Goal: Information Seeking & Learning: Learn about a topic

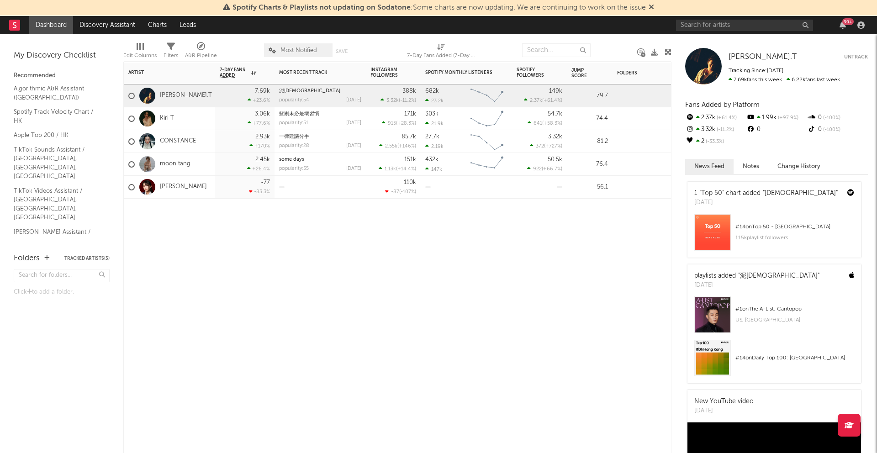
click at [198, 163] on div "moon tang" at bounding box center [169, 164] width 91 height 23
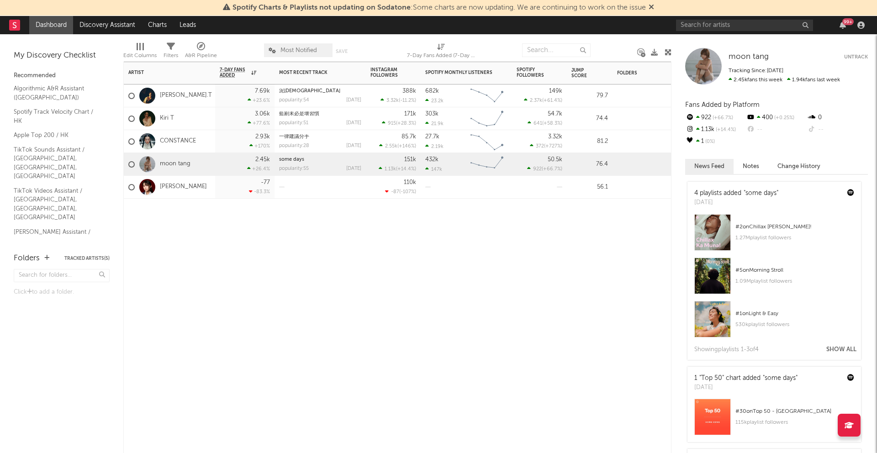
click at [189, 119] on div "Kiri T" at bounding box center [169, 118] width 91 height 23
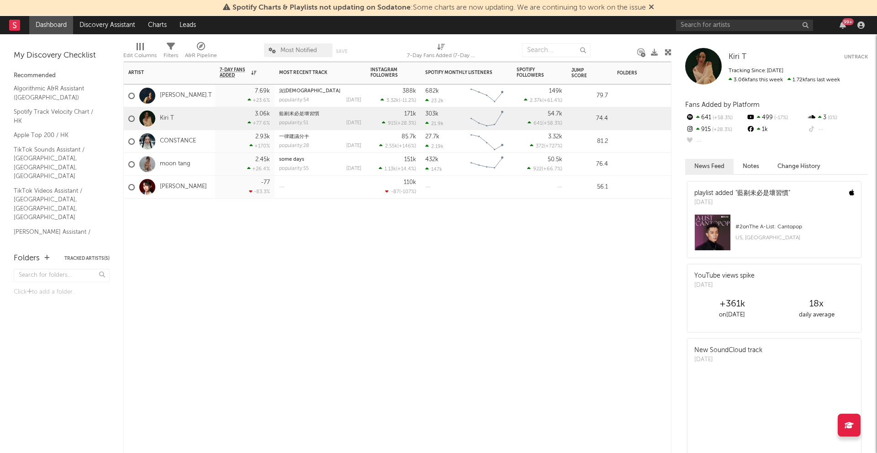
click at [193, 96] on div "[PERSON_NAME].T" at bounding box center [169, 95] width 91 height 23
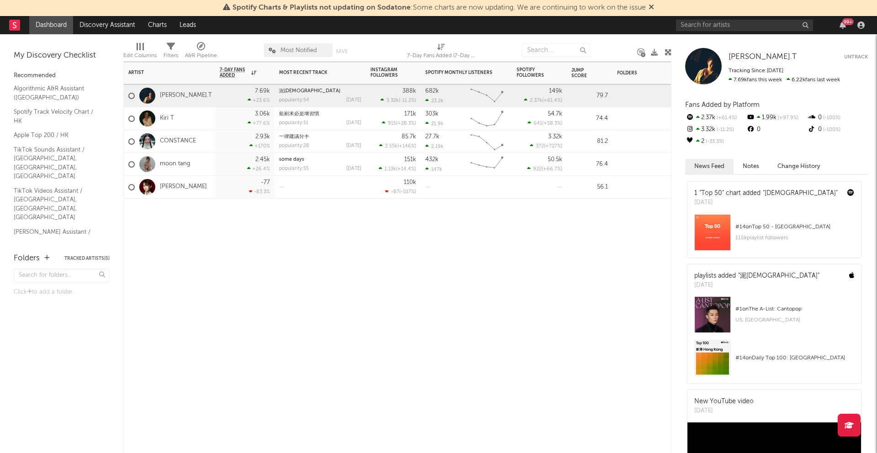
click at [204, 124] on div "Kiri T" at bounding box center [169, 118] width 91 height 23
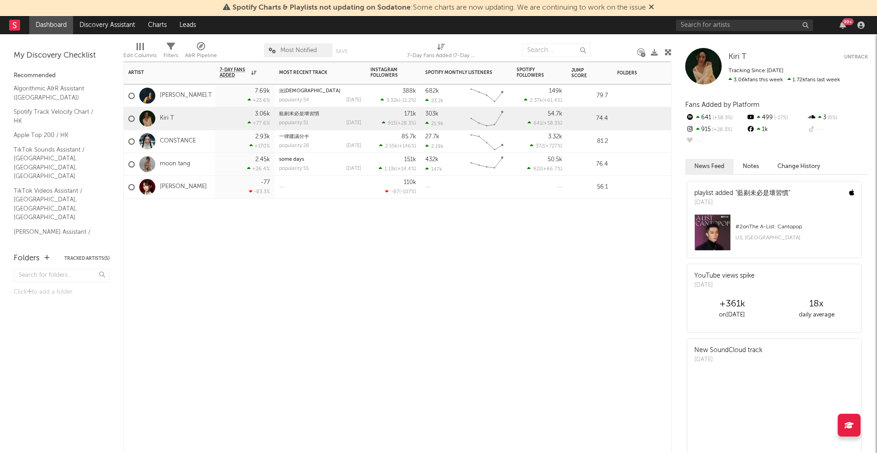
click at [205, 159] on div "moon tang" at bounding box center [169, 164] width 91 height 23
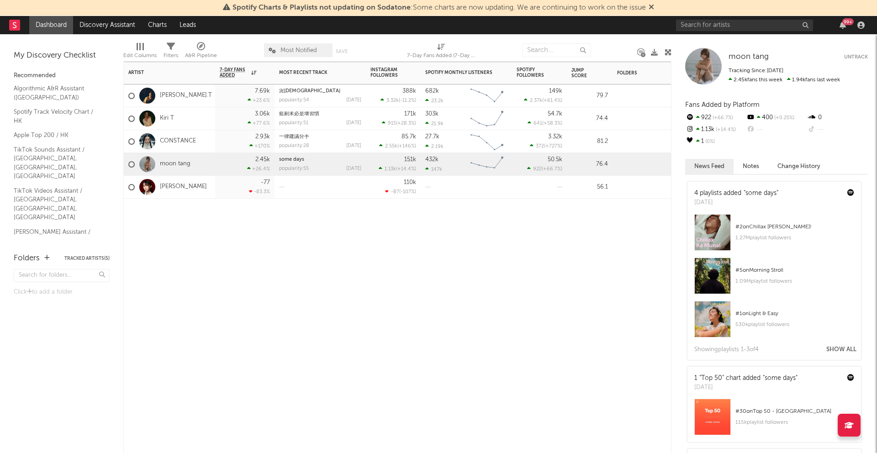
click at [198, 120] on div "Kiri T" at bounding box center [169, 118] width 91 height 23
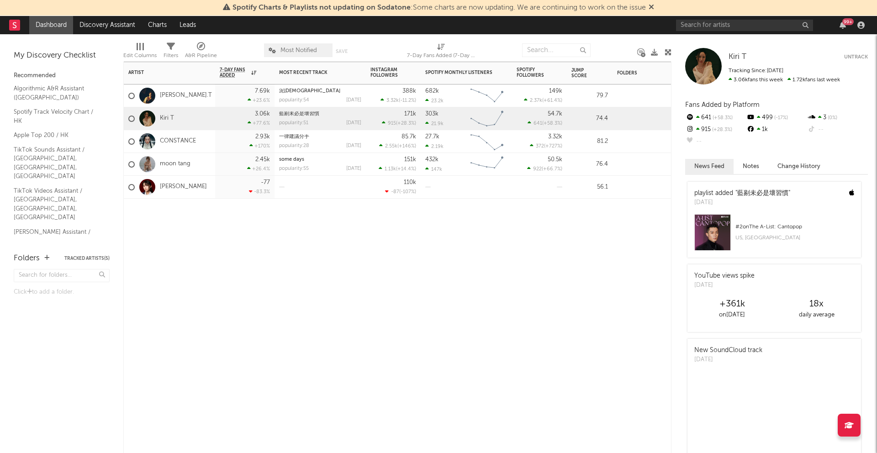
click at [201, 161] on div "moon tang" at bounding box center [169, 164] width 91 height 23
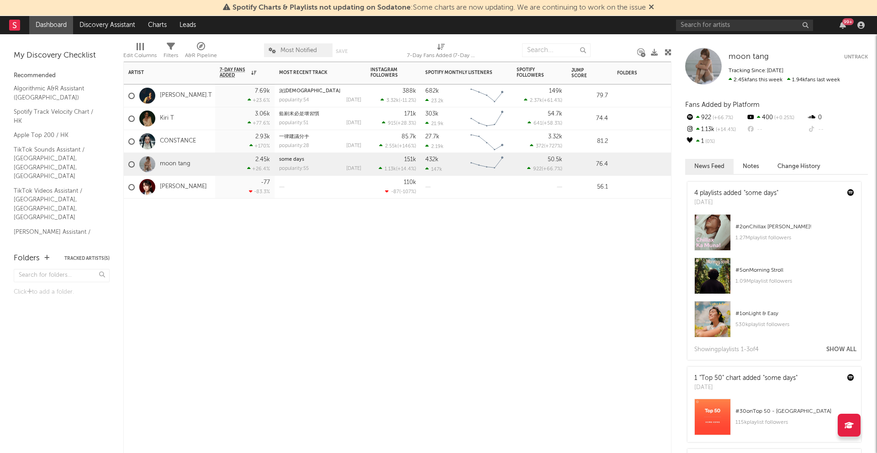
click at [196, 119] on div "Kiri T" at bounding box center [169, 118] width 91 height 23
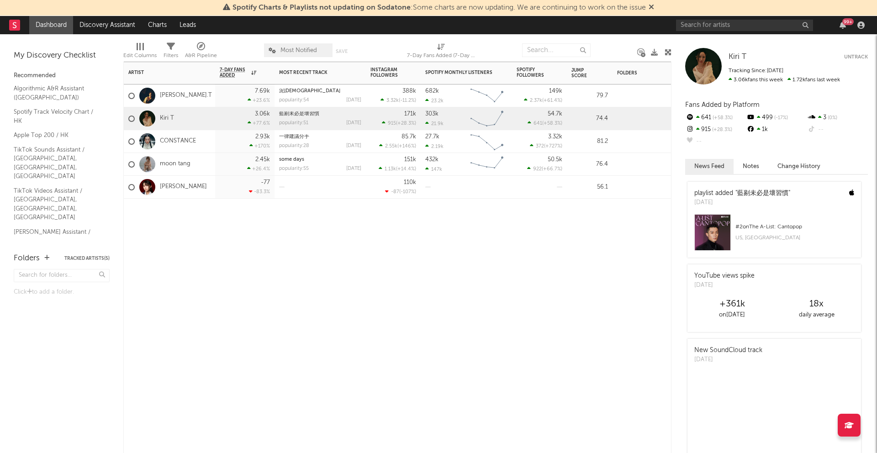
click at [202, 166] on div "moon tang" at bounding box center [169, 164] width 91 height 23
